Goal: Task Accomplishment & Management: Use online tool/utility

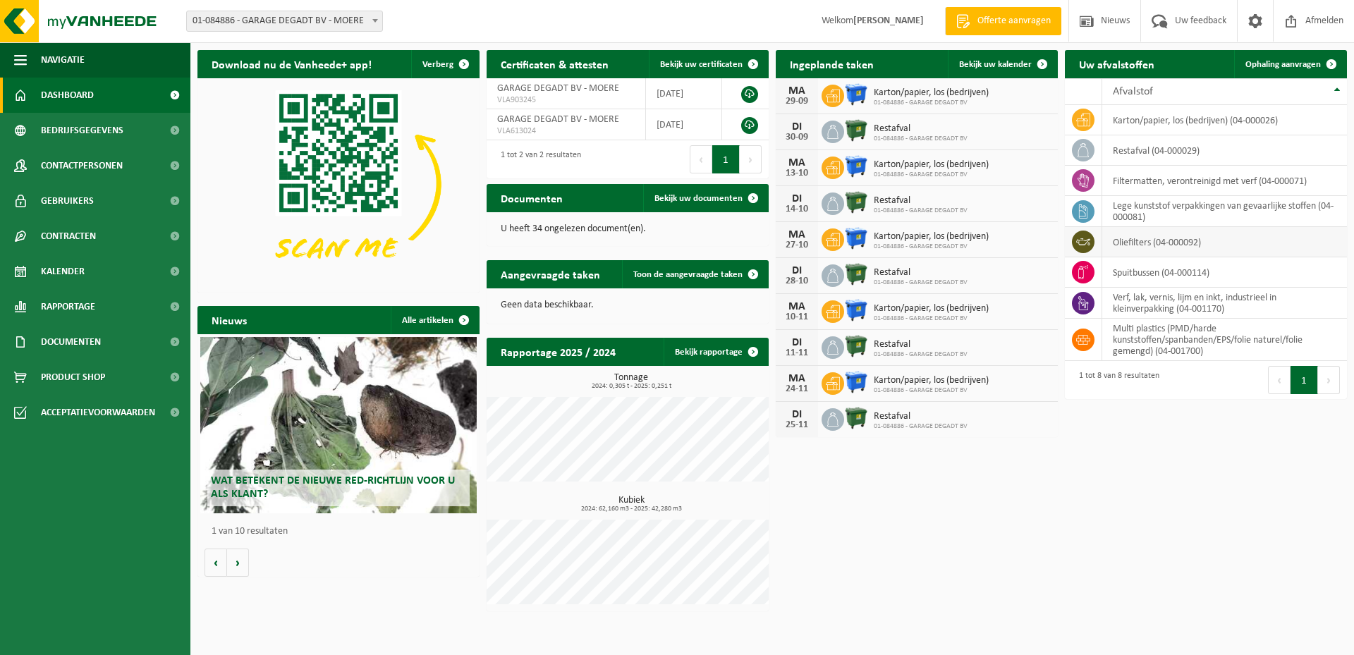
click at [1154, 243] on td "oliefilters (04-000092)" at bounding box center [1224, 242] width 245 height 30
click at [1323, 60] on span at bounding box center [1331, 64] width 28 height 28
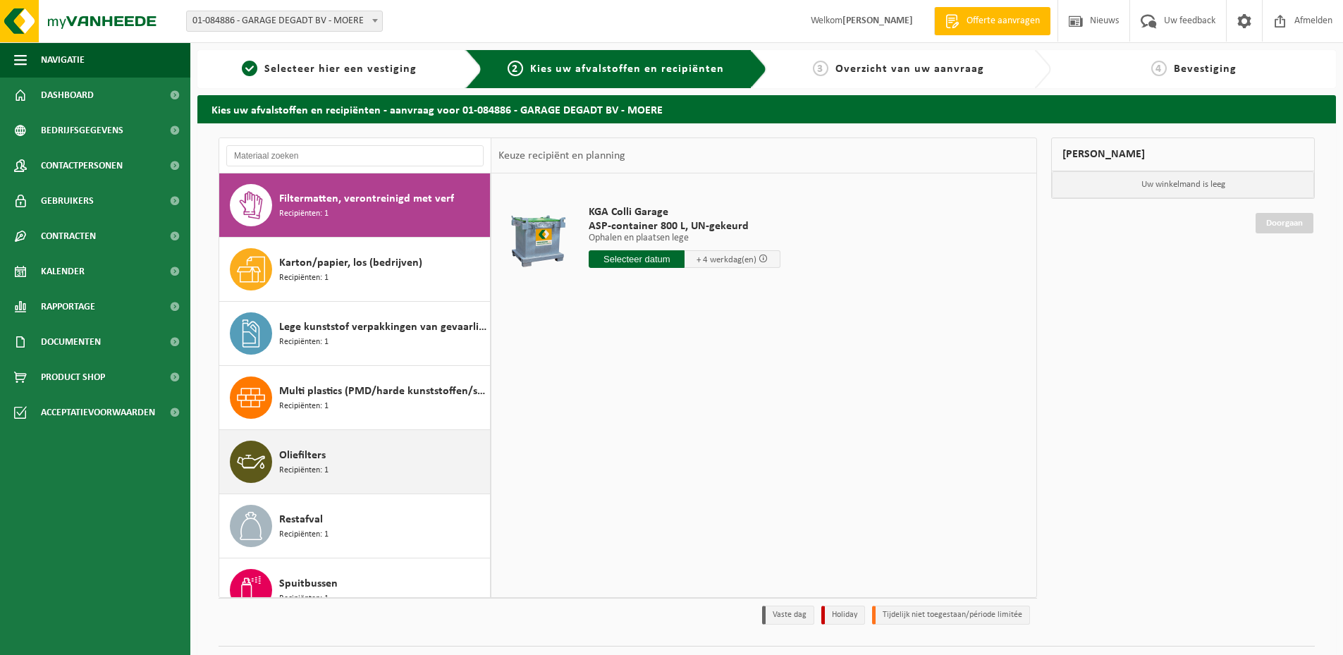
click at [372, 458] on div "Oliefilters Recipiënten: 1" at bounding box center [382, 462] width 207 height 42
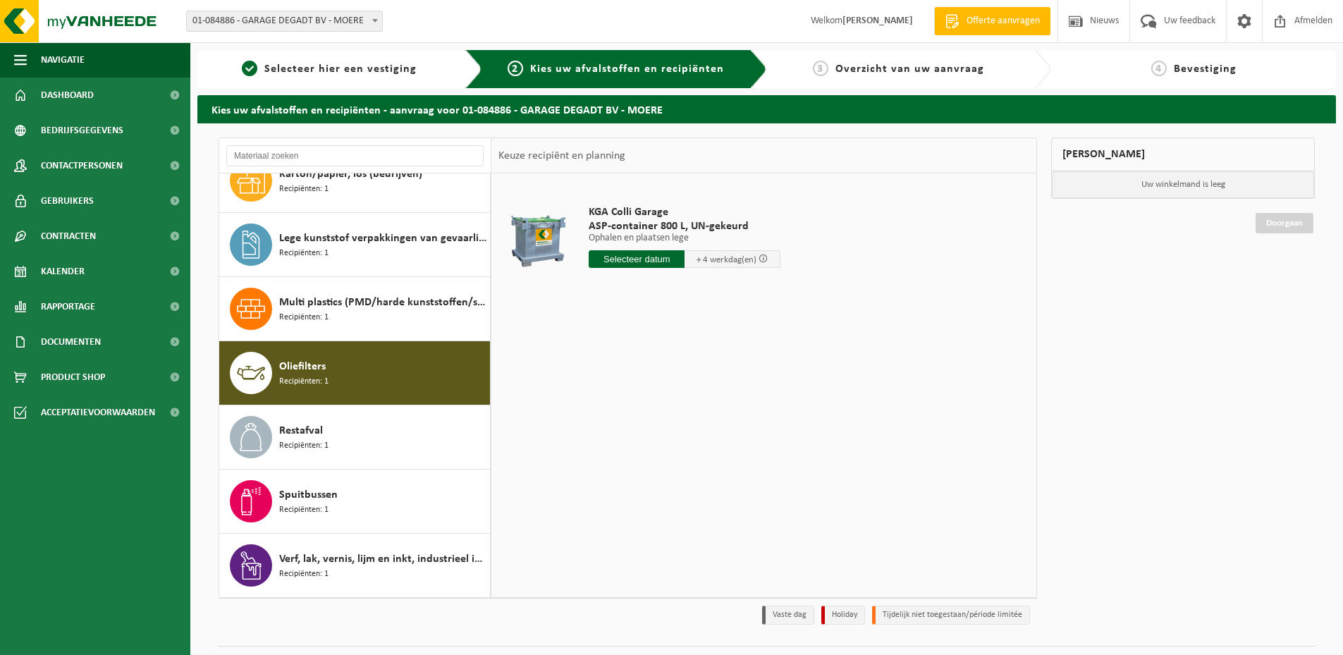
scroll to position [89, 0]
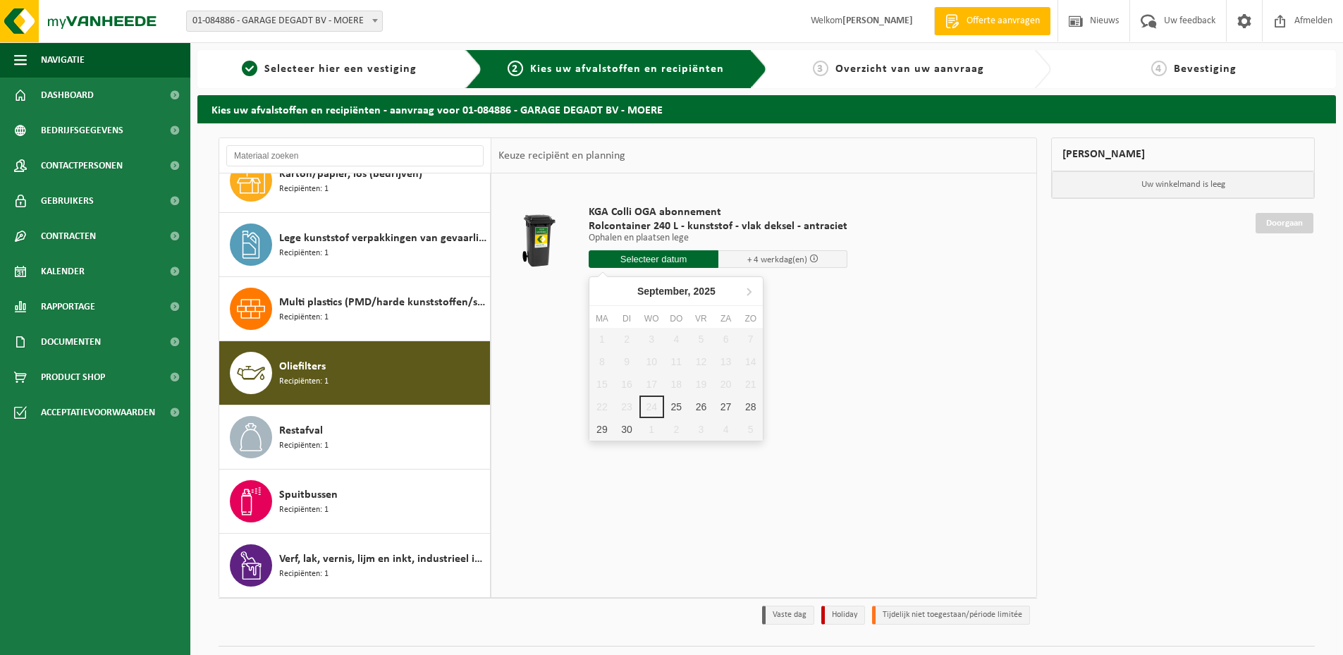
click at [682, 262] on input "text" at bounding box center [654, 259] width 130 height 18
click at [669, 411] on div "25" at bounding box center [676, 406] width 25 height 23
type input "Van 2025-09-25"
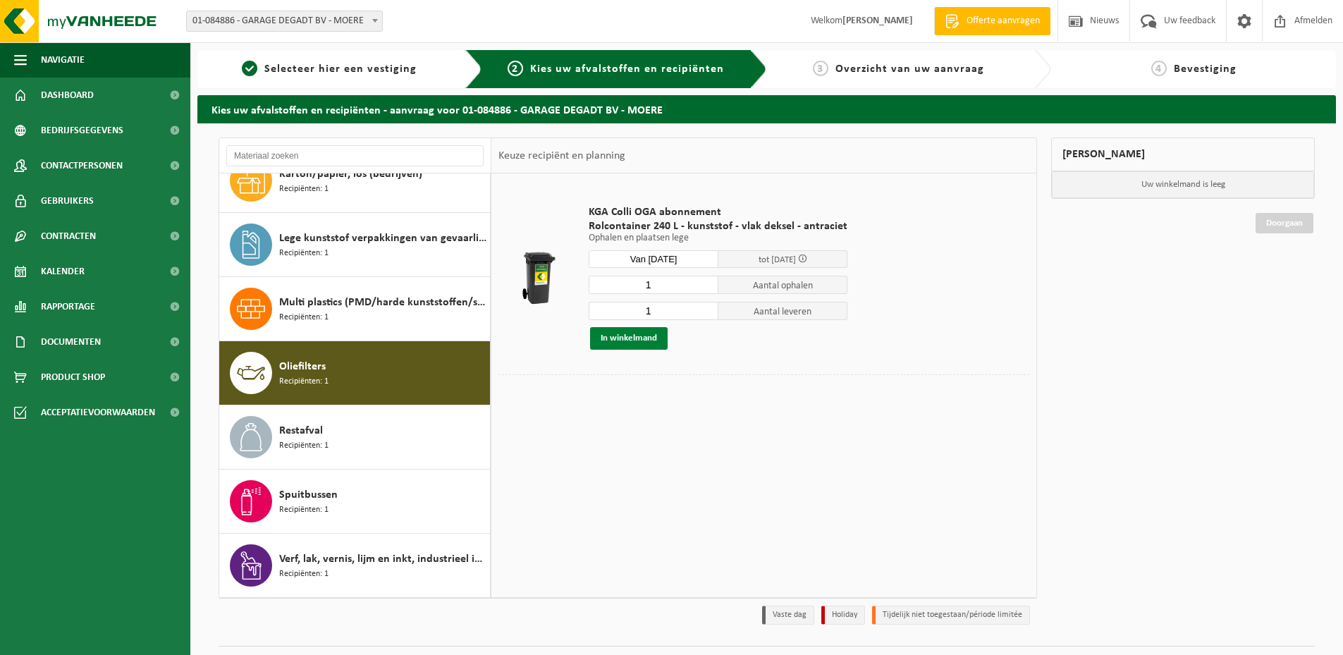
click at [635, 336] on button "In winkelmand" at bounding box center [629, 338] width 78 height 23
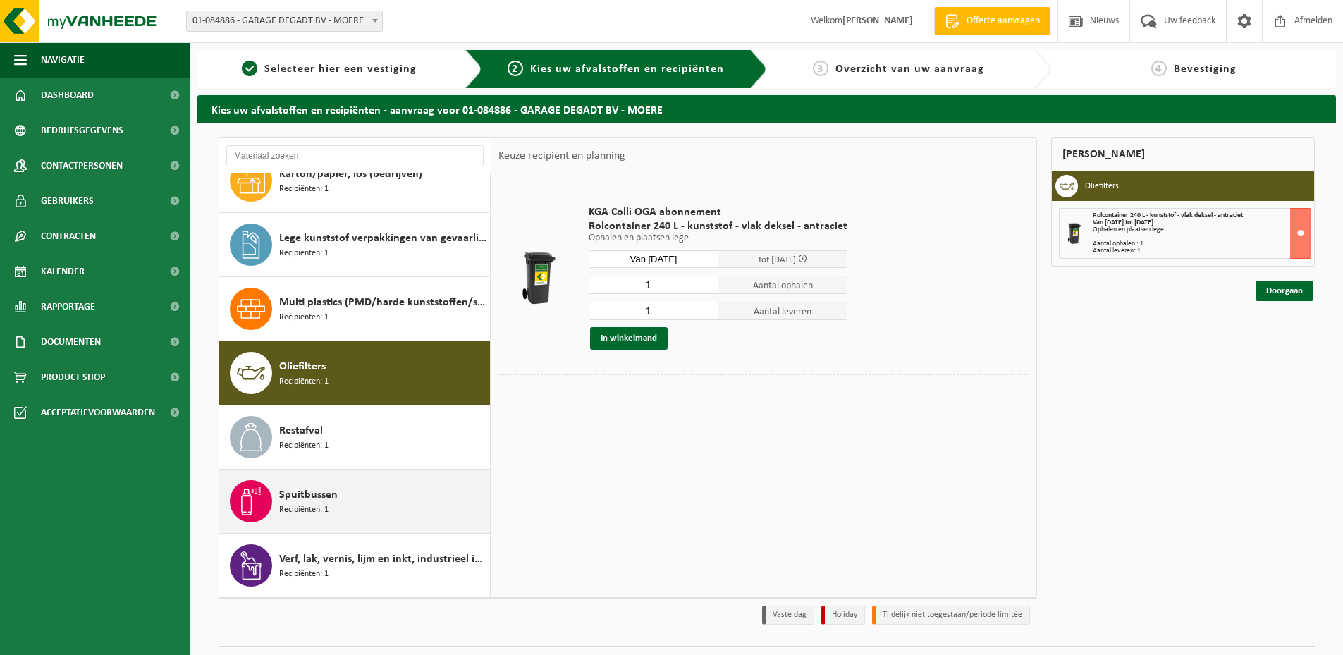
click at [347, 497] on div "Spuitbussen Recipiënten: 1" at bounding box center [382, 501] width 207 height 42
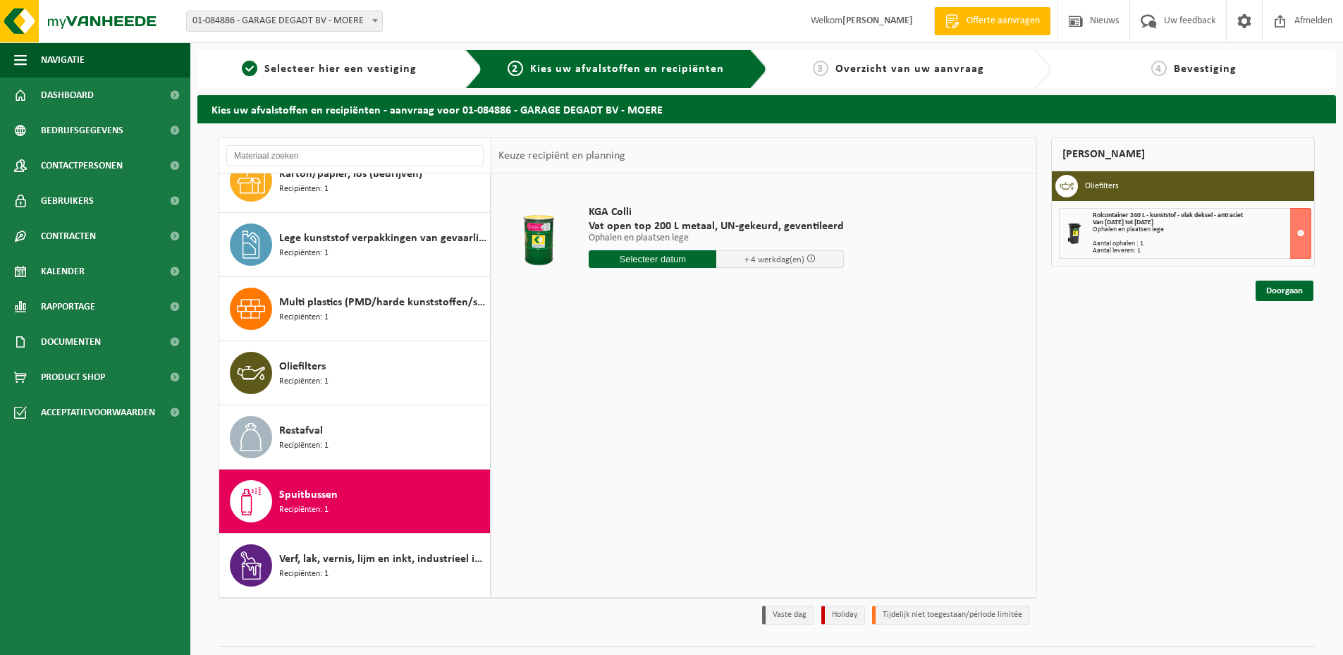
click at [645, 259] on input "text" at bounding box center [653, 259] width 128 height 18
click at [667, 406] on div "25" at bounding box center [676, 406] width 25 height 23
type input "Van 2025-09-25"
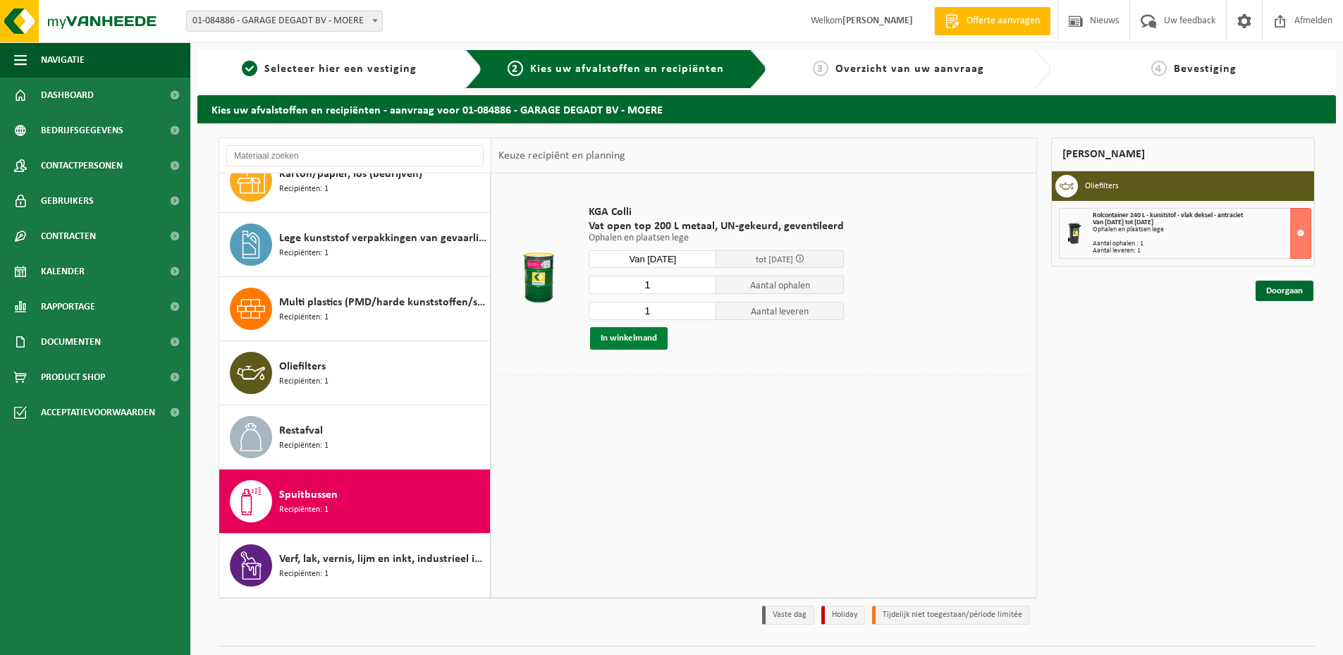
click at [648, 339] on button "In winkelmand" at bounding box center [629, 338] width 78 height 23
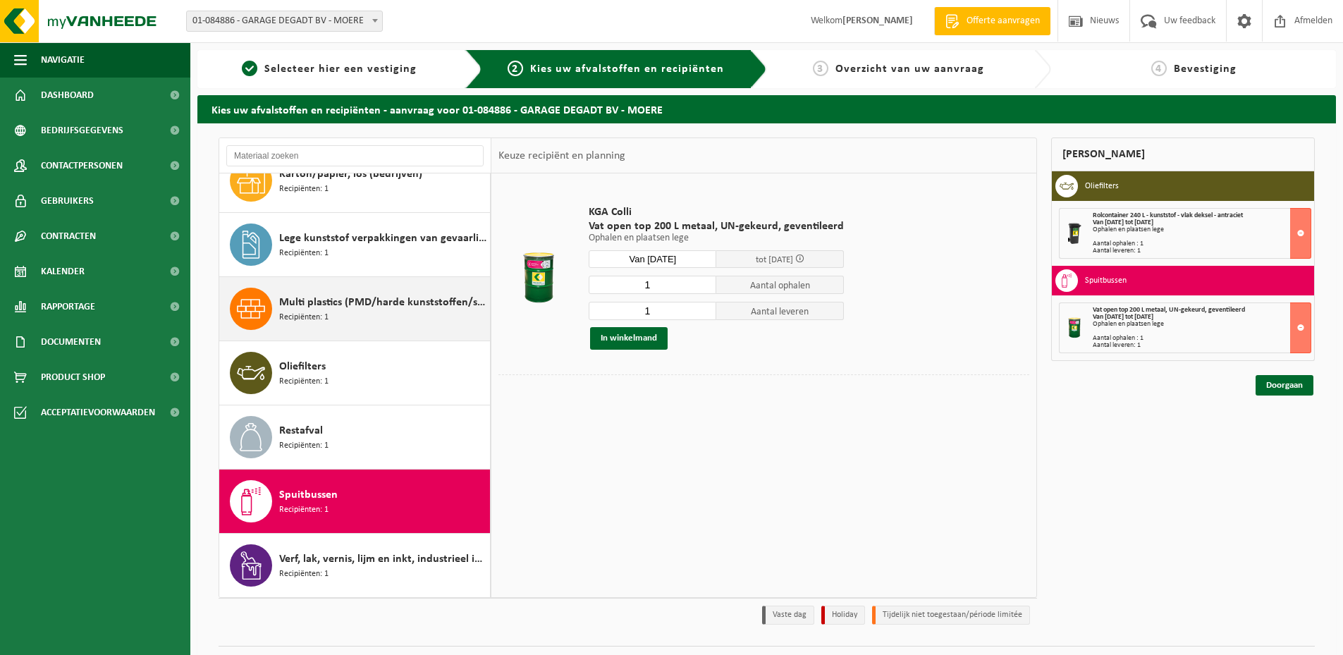
click at [351, 311] on div "Multi plastics (PMD/harde kunststoffen/spanbanden/EPS/folie naturel/folie gemen…" at bounding box center [382, 309] width 207 height 42
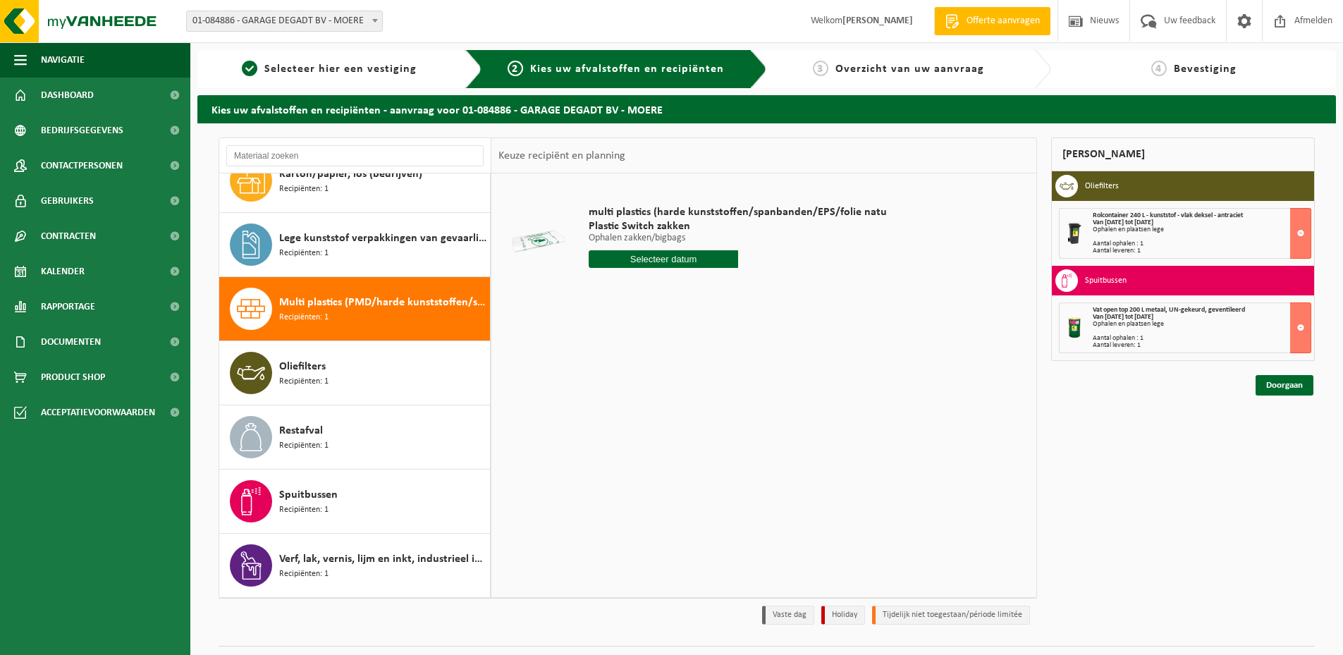
click at [658, 254] on input "text" at bounding box center [663, 259] width 149 height 18
click at [751, 293] on icon at bounding box center [748, 291] width 23 height 23
click at [681, 338] on div "2" at bounding box center [676, 339] width 25 height 23
type input "Van 2025-10-02"
click at [674, 294] on div "1 Aantal In winkelmand" at bounding box center [738, 299] width 298 height 49
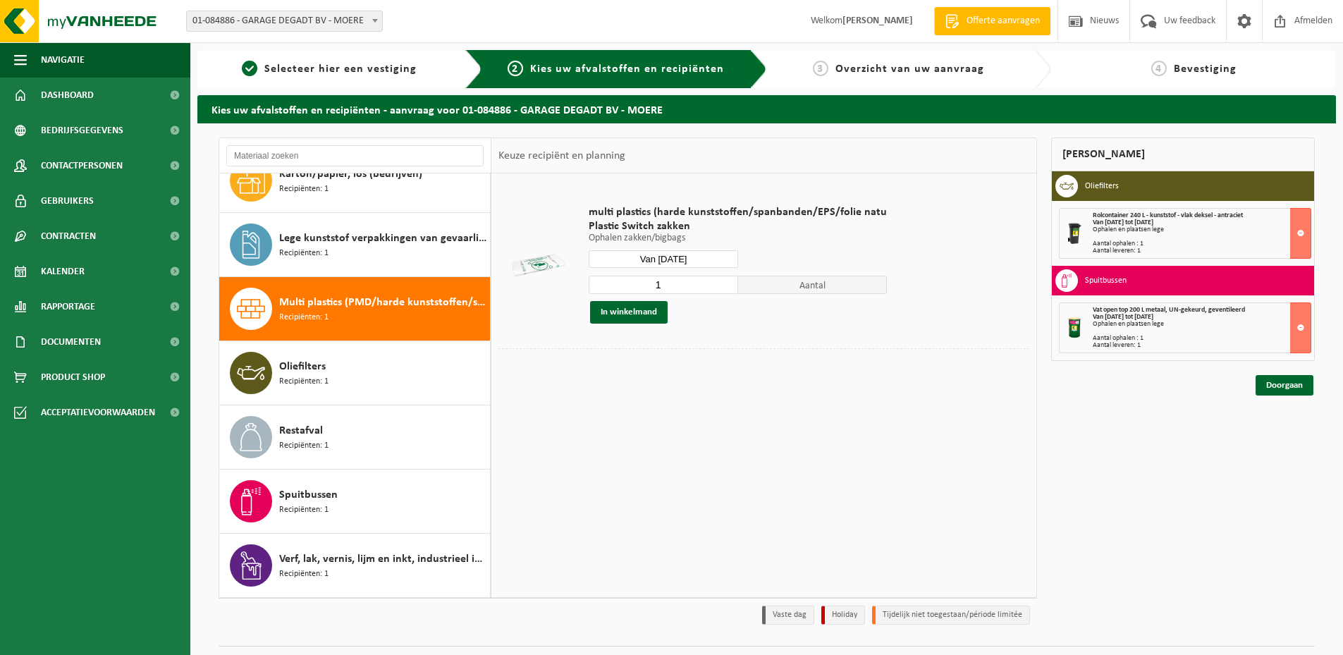
click at [665, 287] on input "1" at bounding box center [663, 285] width 149 height 18
click at [725, 283] on input "2" at bounding box center [663, 285] width 149 height 18
click at [725, 283] on input "3" at bounding box center [663, 285] width 149 height 18
click at [725, 283] on input "4" at bounding box center [663, 285] width 149 height 18
click at [725, 283] on input "5" at bounding box center [663, 285] width 149 height 18
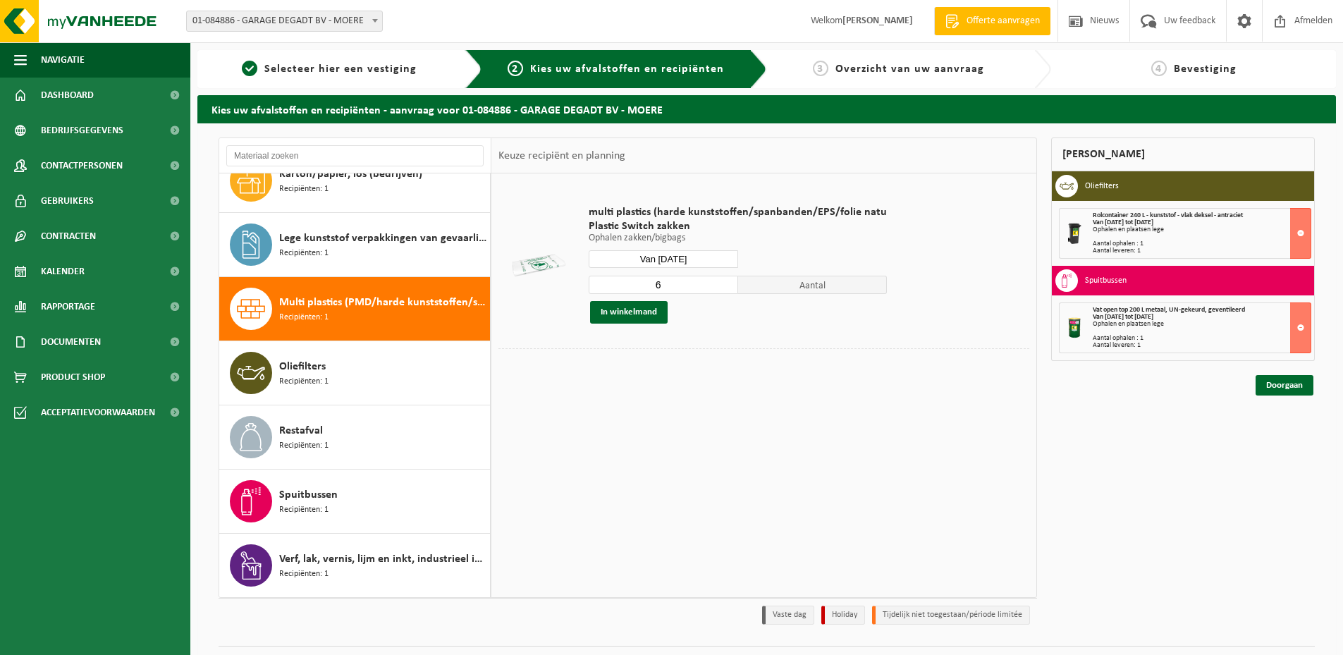
click at [725, 283] on input "6" at bounding box center [663, 285] width 149 height 18
type input "7"
click at [725, 283] on input "7" at bounding box center [663, 285] width 149 height 18
click at [637, 315] on button "In winkelmand" at bounding box center [629, 312] width 78 height 23
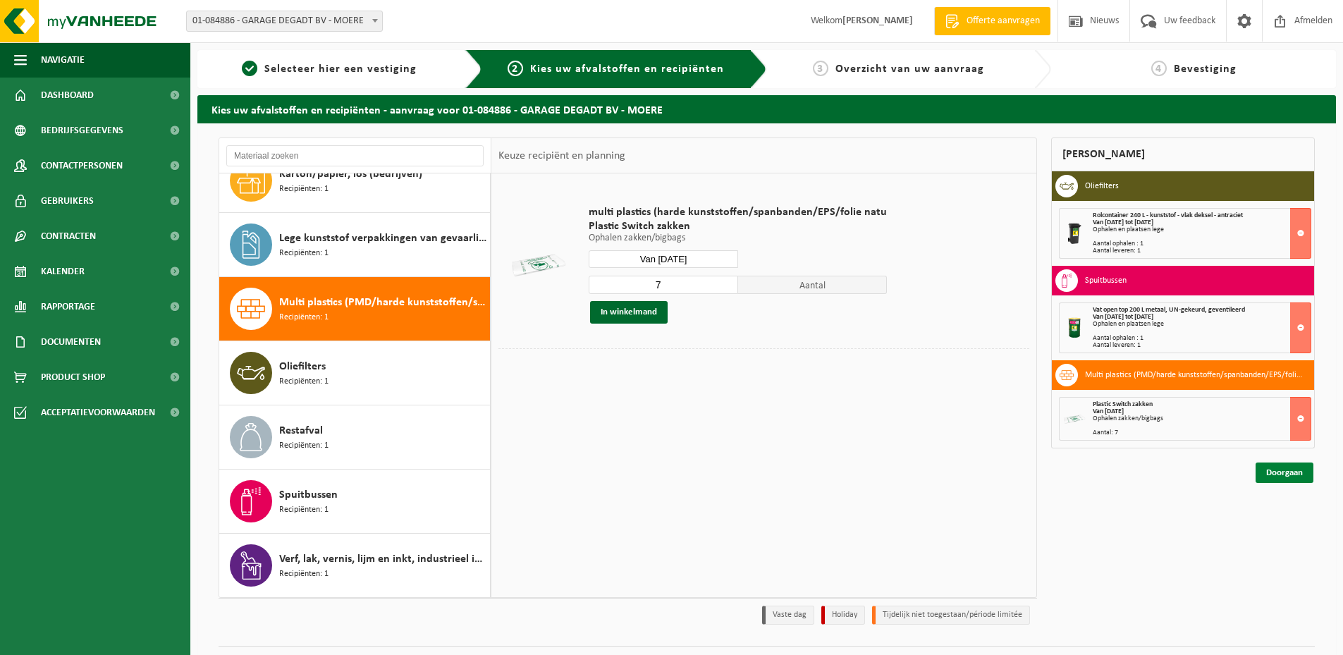
click at [1294, 475] on link "Doorgaan" at bounding box center [1285, 472] width 58 height 20
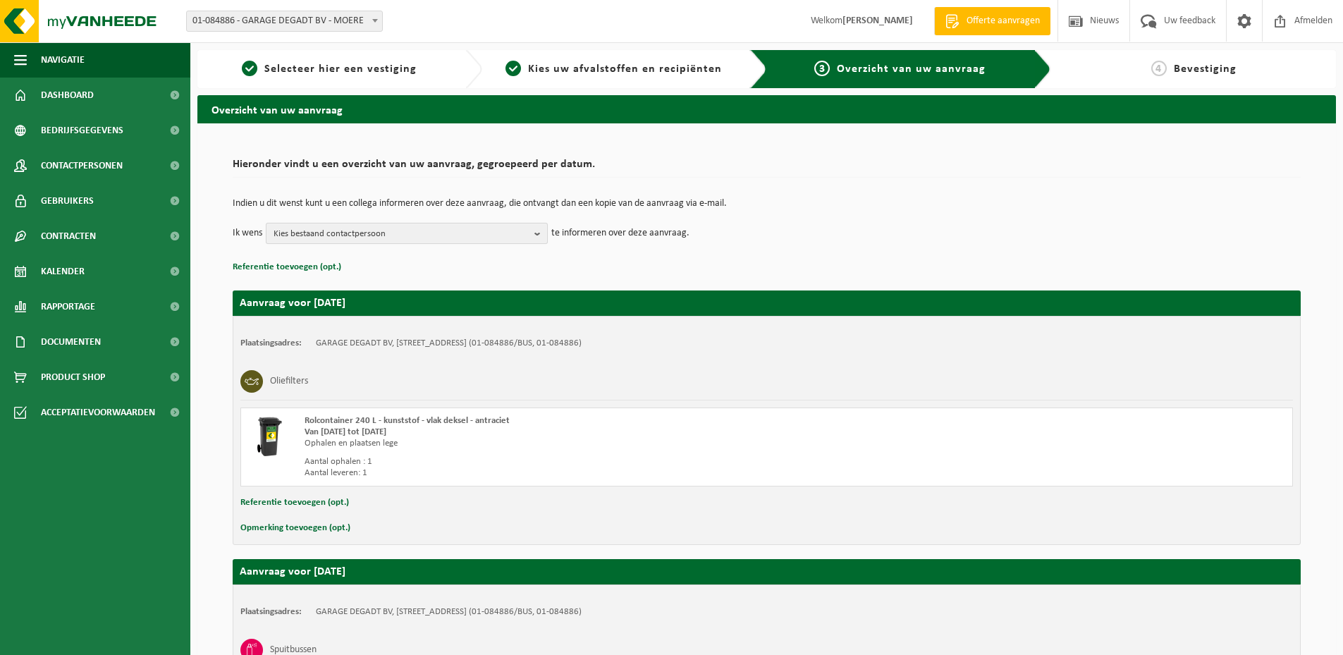
click at [534, 231] on b "button" at bounding box center [540, 233] width 13 height 20
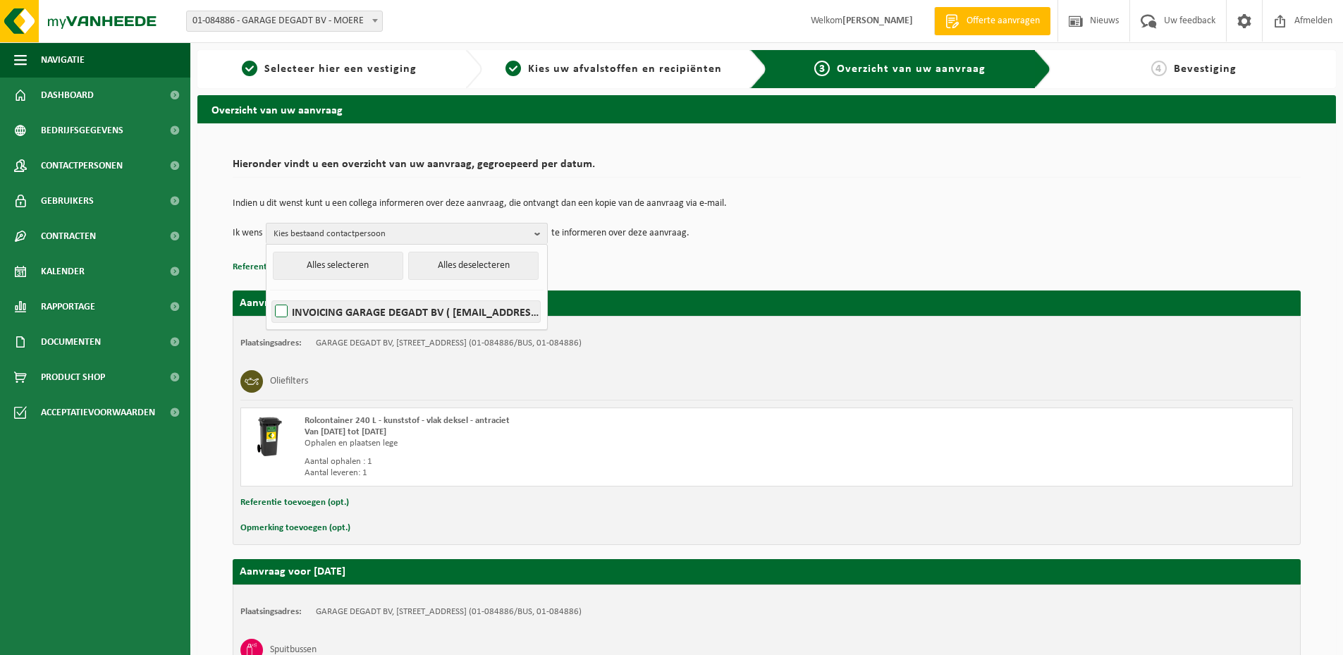
click at [420, 314] on label "INVOICING GARAGE DEGADT BV ( info@opeldegadt.be )" at bounding box center [406, 311] width 268 height 21
click at [270, 294] on input "INVOICING GARAGE DEGADT BV ( info@opeldegadt.be )" at bounding box center [269, 293] width 1 height 1
checkbox input "true"
click at [790, 265] on p "Referentie toevoegen (opt.)" at bounding box center [767, 267] width 1068 height 18
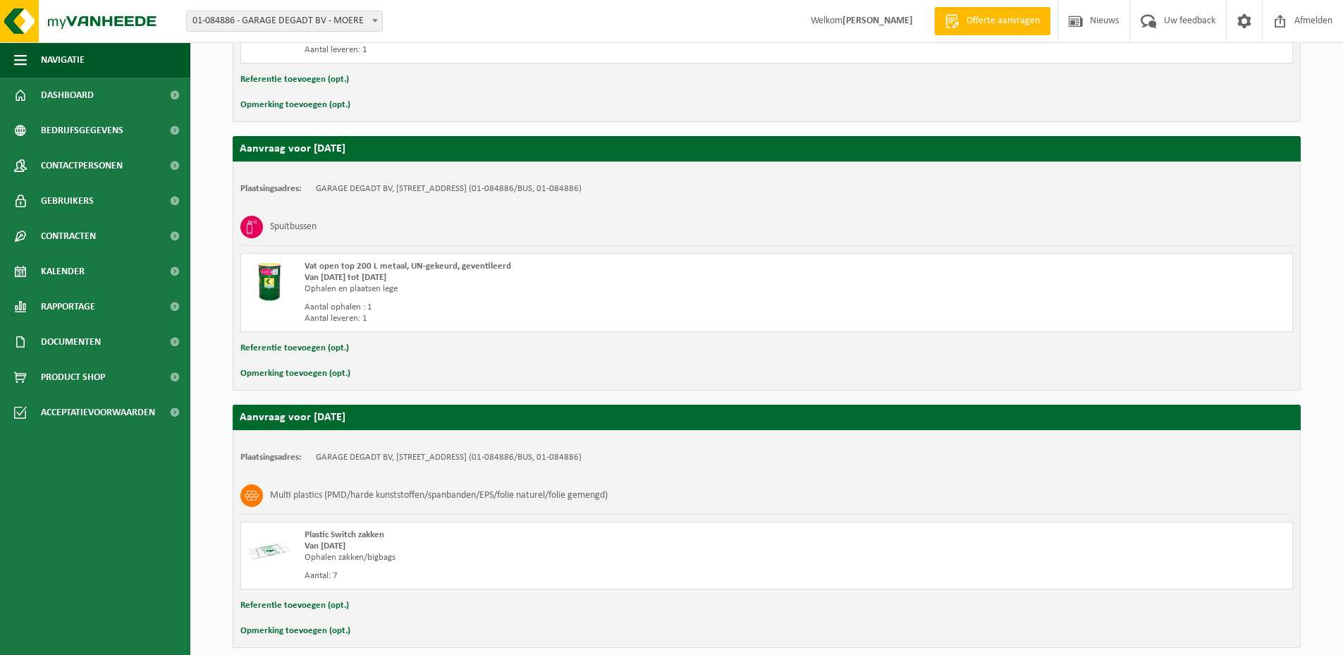
scroll to position [487, 0]
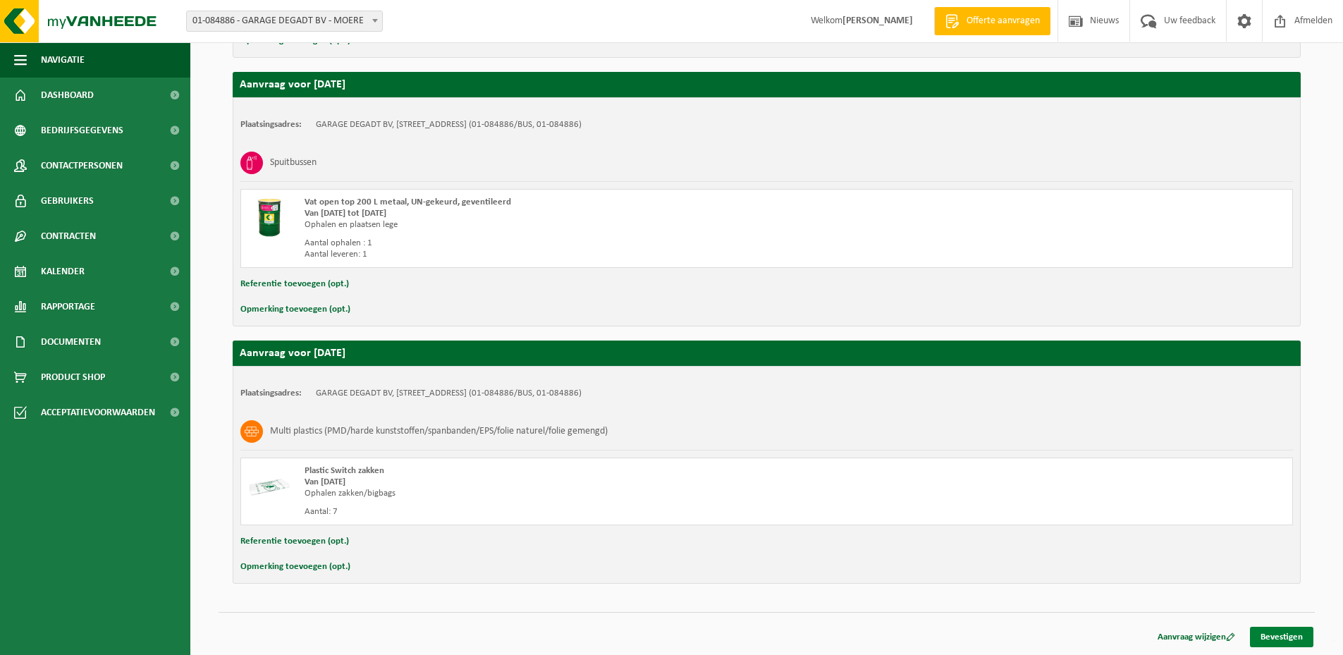
click at [1284, 641] on link "Bevestigen" at bounding box center [1281, 637] width 63 height 20
